Goal: Find specific page/section: Find specific page/section

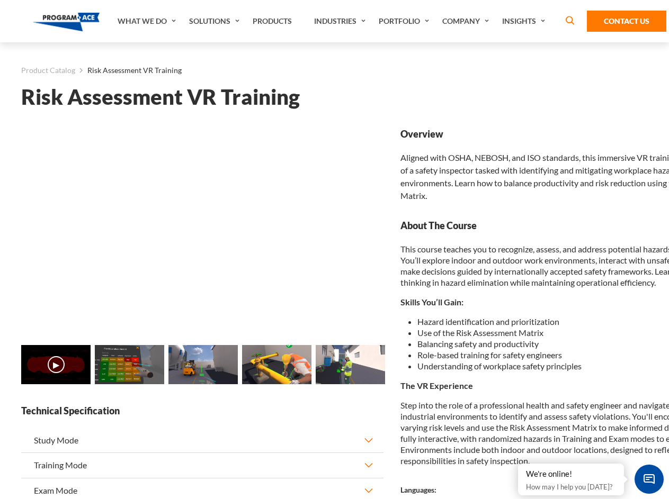
click at [215, 21] on link "Solutions" at bounding box center [216, 21] width 64 height 42
click at [0, 0] on div "AI & Computer Vision Solutions Computer Vision Quality Control AI tools for fas…" at bounding box center [0, 0] width 0 height 0
click at [0, 0] on div "AI & Computer Vision Solutions Virtual Training Solutions Virtual Tour Solution…" at bounding box center [0, 0] width 0 height 0
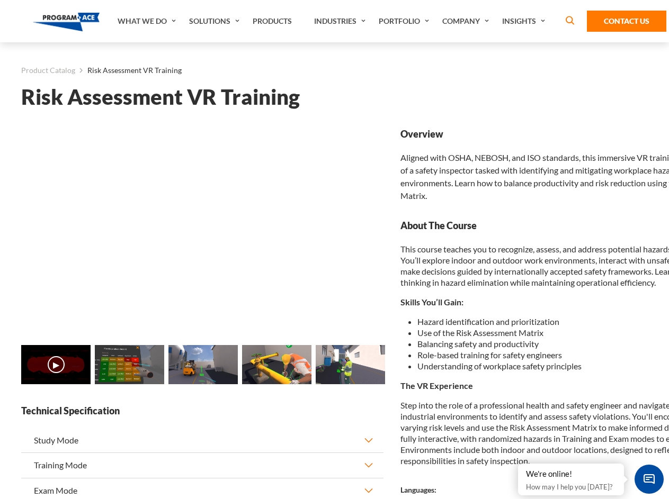
click at [0, 0] on div "AI & Computer Vision Solutions Virtual Training Solutions Virtual Tour Solution…" at bounding box center [0, 0] width 0 height 0
click at [0, 0] on div "AI & Computer Vision Solutions Computer Vision Quality Control AI tools for fas…" at bounding box center [0, 0] width 0 height 0
